Goal: Task Accomplishment & Management: Use online tool/utility

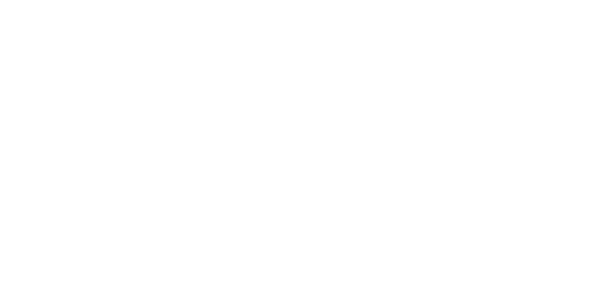
select select "Song"
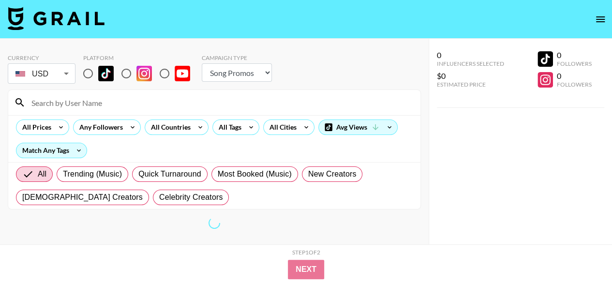
click at [173, 93] on div at bounding box center [214, 102] width 412 height 25
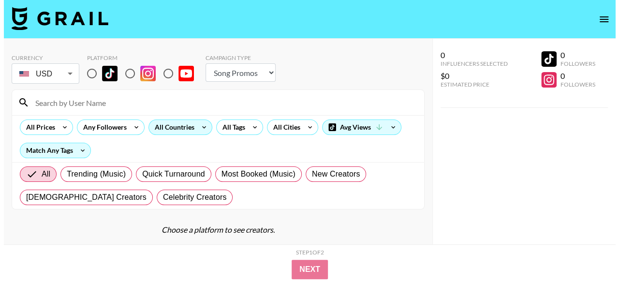
scroll to position [39, 0]
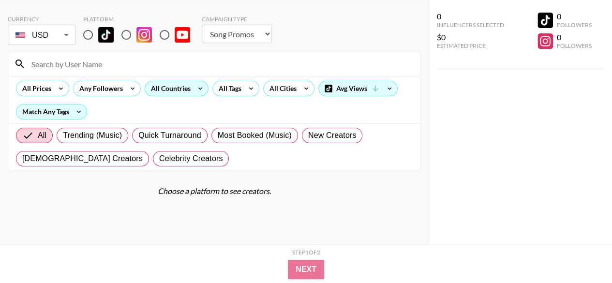
click at [178, 91] on div "All Countries" at bounding box center [168, 88] width 47 height 15
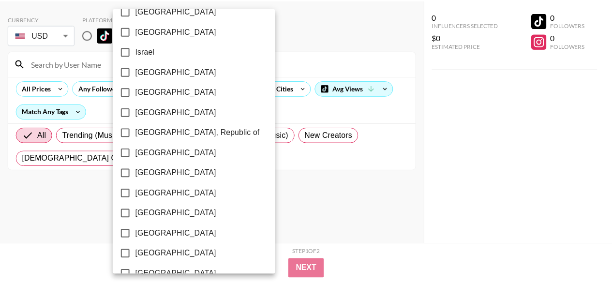
scroll to position [442, 0]
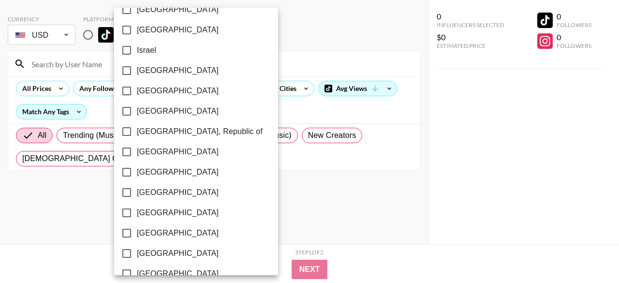
click at [153, 190] on span "[GEOGRAPHIC_DATA]" at bounding box center [178, 193] width 82 height 12
click at [137, 190] on input "[GEOGRAPHIC_DATA]" at bounding box center [127, 192] width 20 height 20
checkbox input "true"
click at [269, 112] on div at bounding box center [309, 141] width 619 height 283
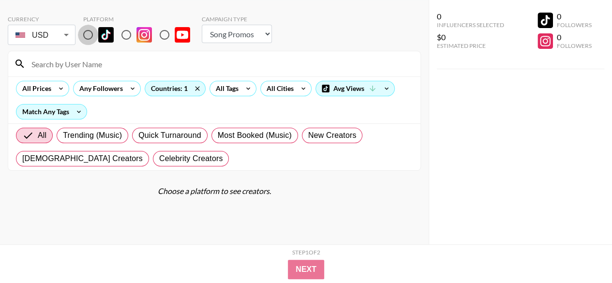
click at [87, 31] on input "radio" at bounding box center [88, 35] width 20 height 20
radio input "true"
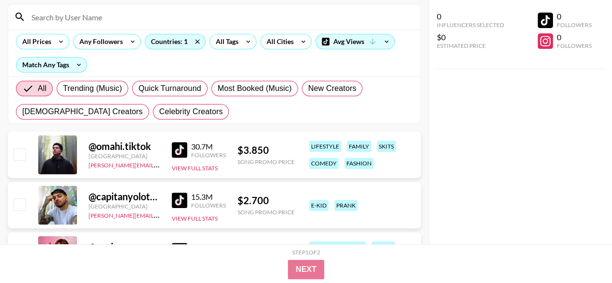
scroll to position [86, 0]
click at [379, 39] on icon at bounding box center [386, 41] width 15 height 15
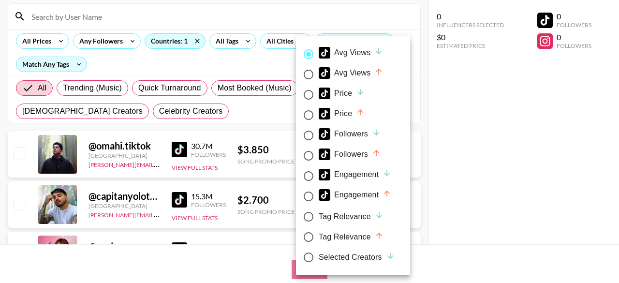
click at [353, 170] on div "Engagement" at bounding box center [355, 175] width 73 height 12
click at [319, 170] on input "Engagement" at bounding box center [308, 176] width 20 height 20
radio input "true"
radio input "false"
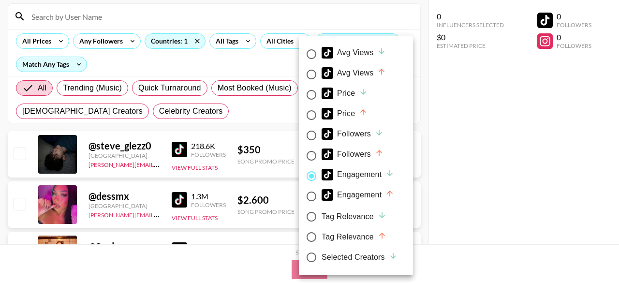
click at [222, 109] on div at bounding box center [309, 141] width 619 height 283
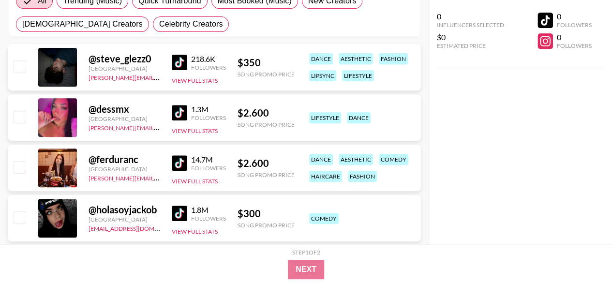
scroll to position [174, 0]
click at [204, 77] on button "View Full Stats" at bounding box center [195, 79] width 46 height 7
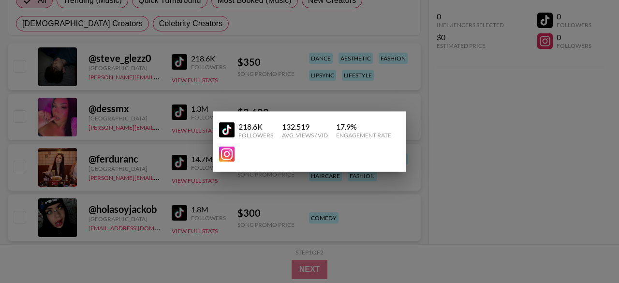
click at [0, 199] on div at bounding box center [309, 141] width 619 height 283
